Goal: Information Seeking & Learning: Learn about a topic

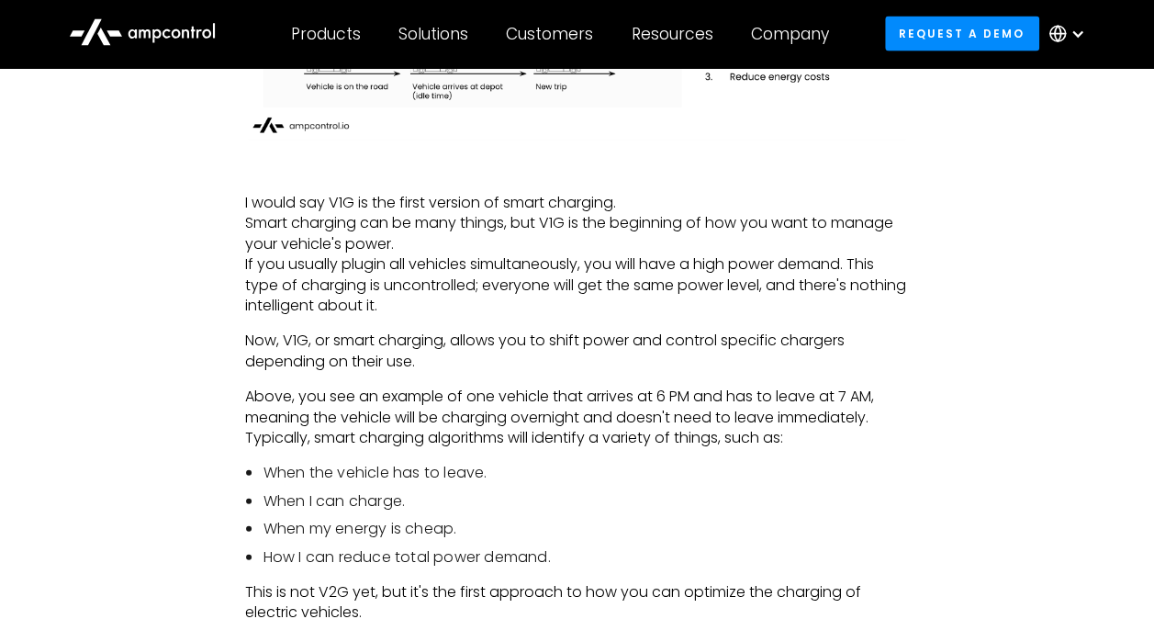
scroll to position [2064, 0]
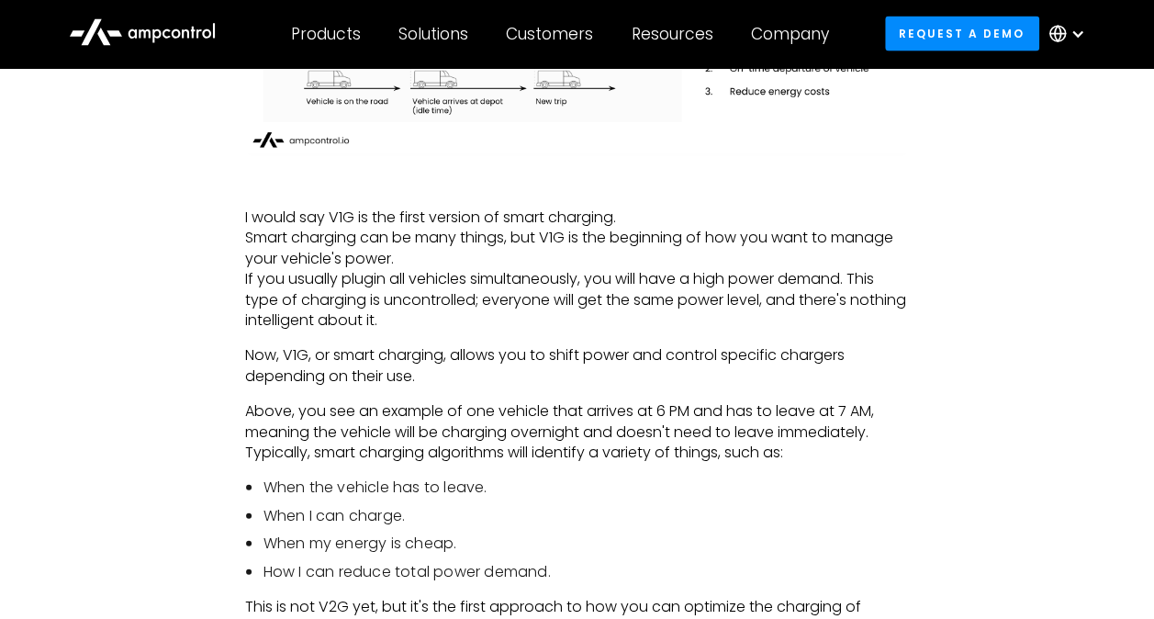
click at [467, 288] on p "I would say V1G is the first version of smart charging. Smart charging can be m…" at bounding box center [576, 269] width 665 height 123
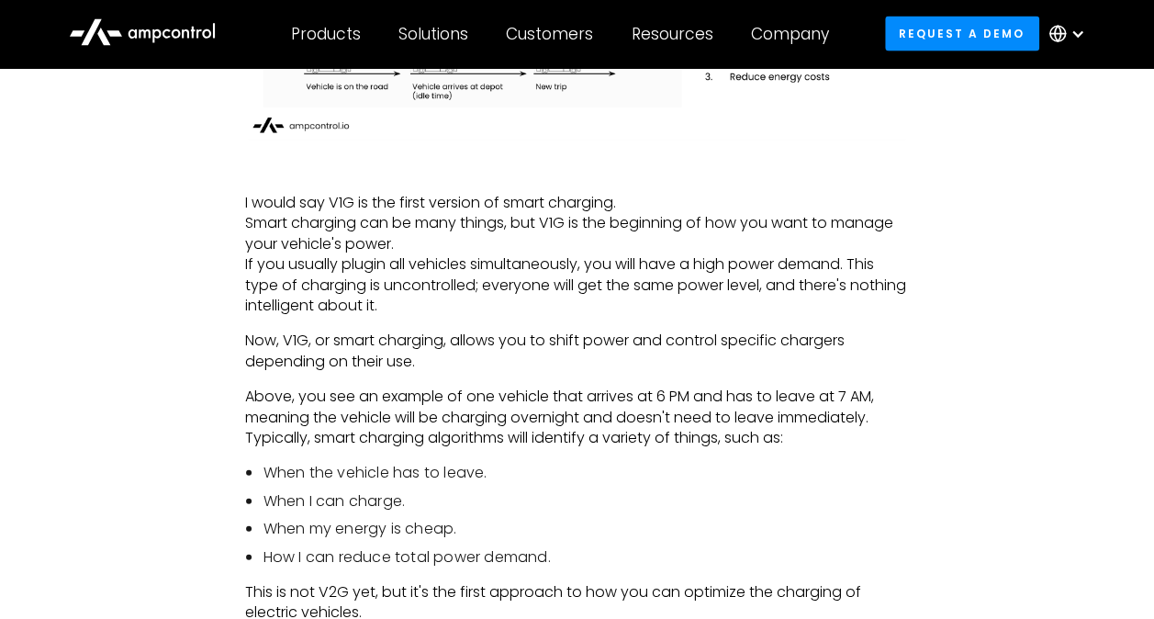
click at [410, 465] on li "When the vehicle has to leave." at bounding box center [586, 473] width 646 height 20
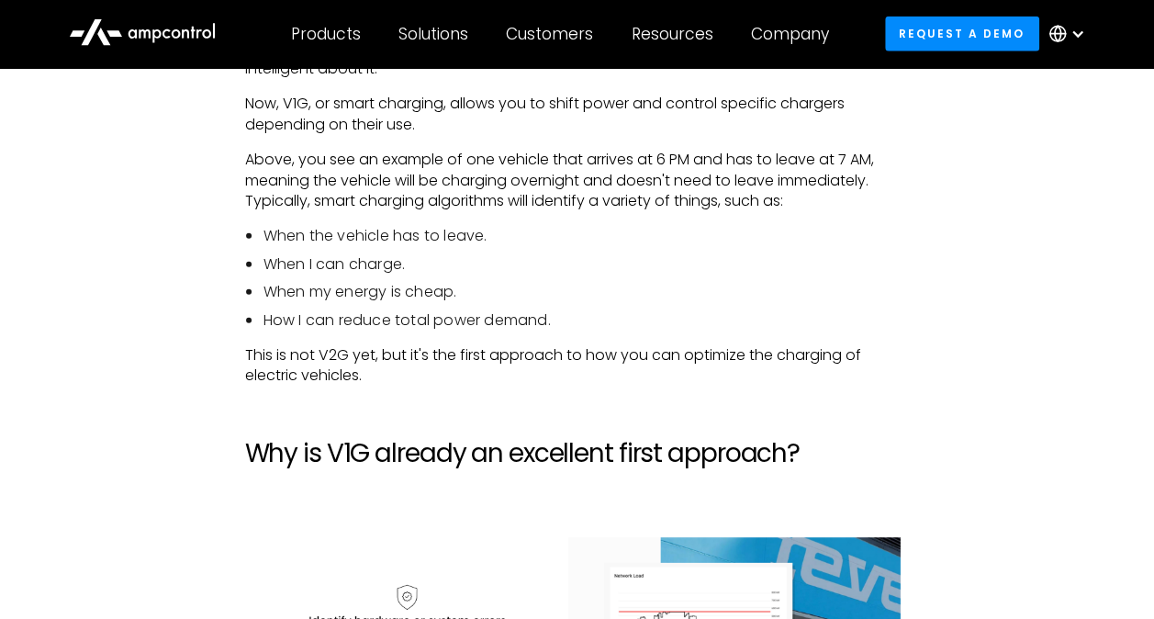
scroll to position [2321, 0]
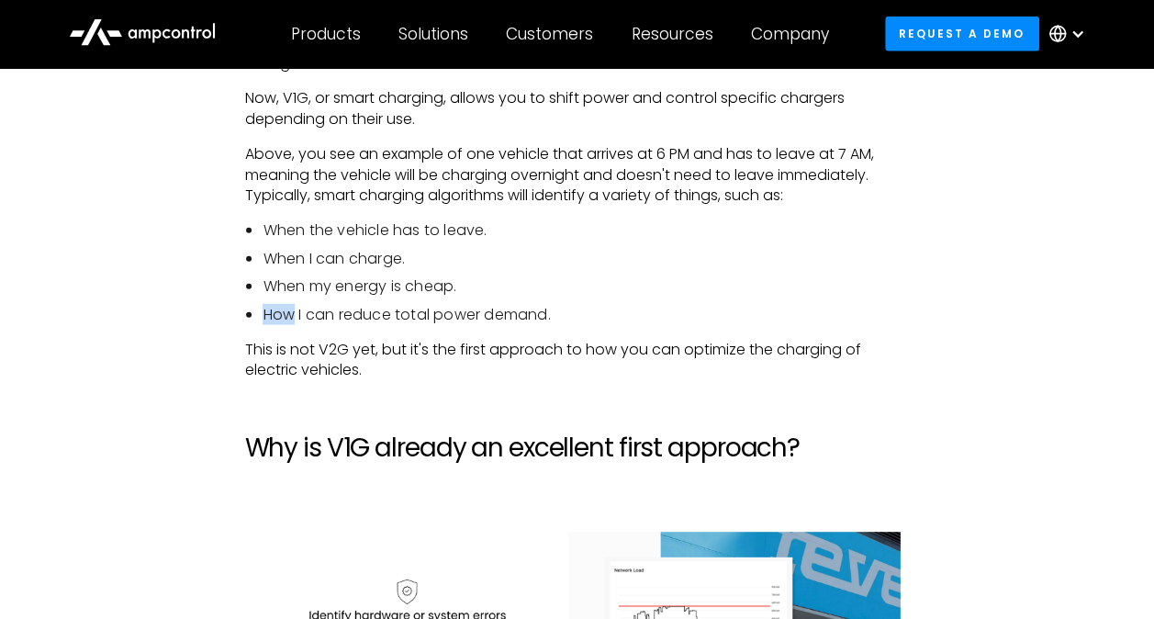
click at [355, 358] on p "This is not V2G yet, but it's the first approach to how you can optimize the ch…" at bounding box center [576, 360] width 665 height 41
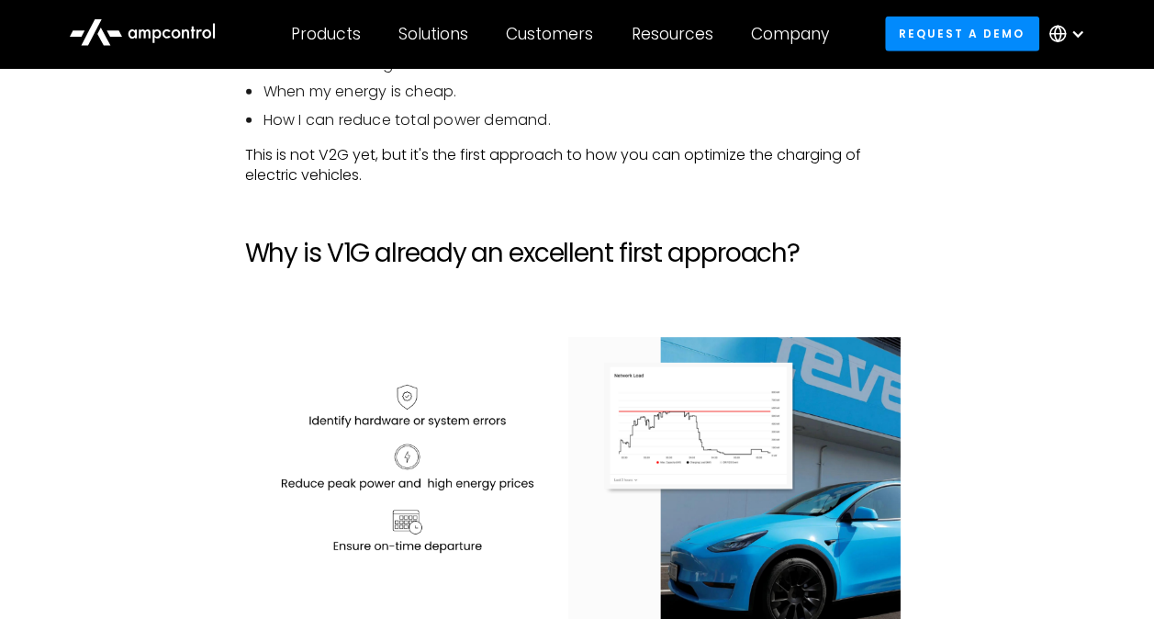
scroll to position [2516, 0]
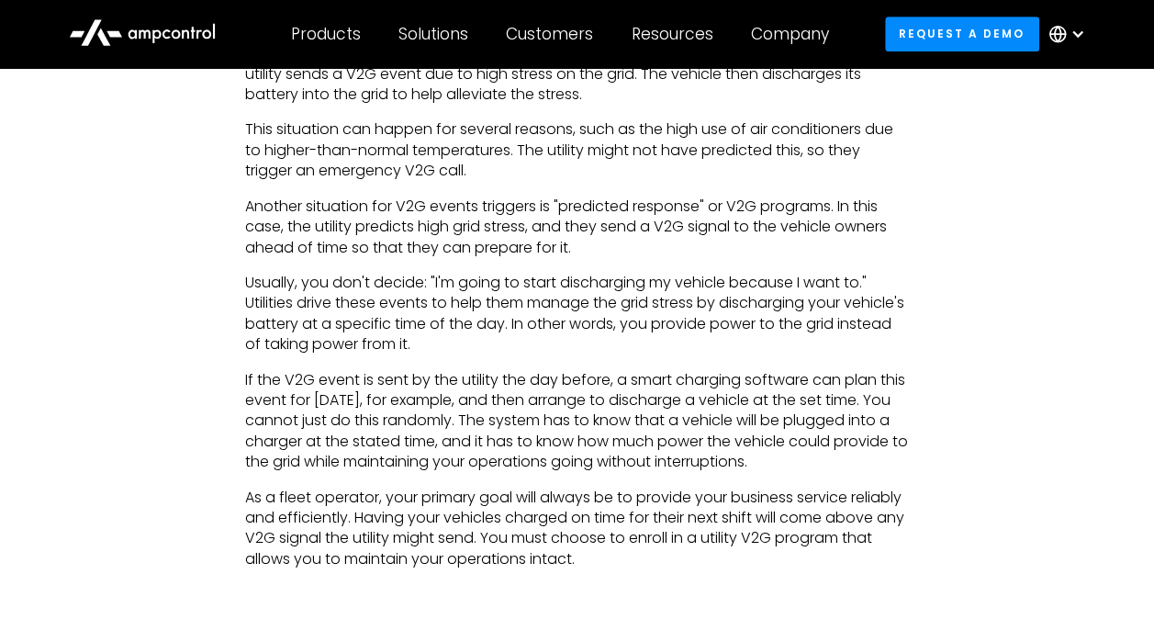
scroll to position [4042, 0]
